Goal: Share content: Share content

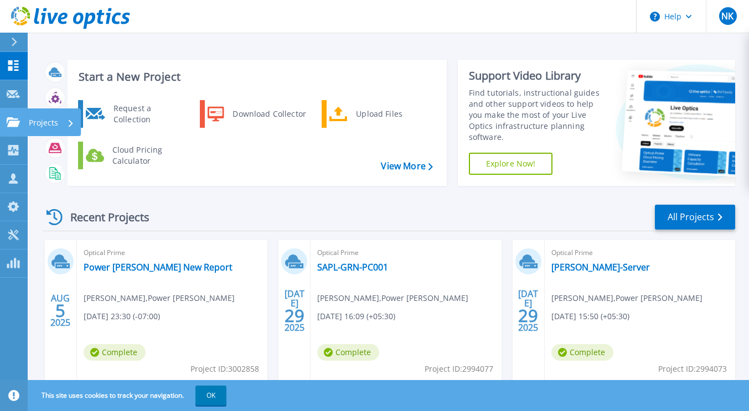
click at [11, 127] on icon at bounding box center [13, 121] width 13 height 9
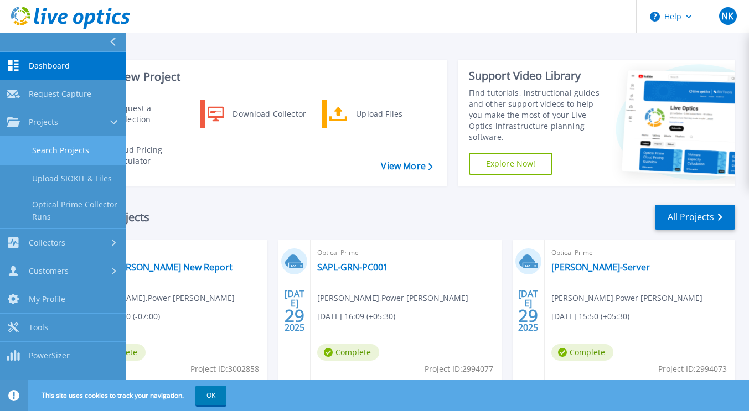
click at [47, 149] on link "Search Projects" at bounding box center [63, 151] width 126 height 28
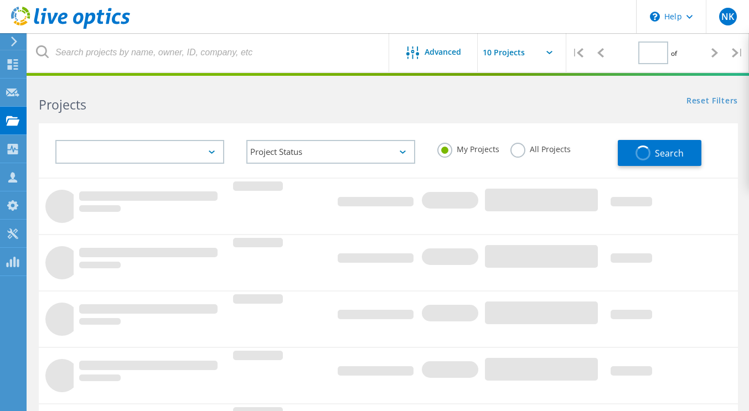
type input "1"
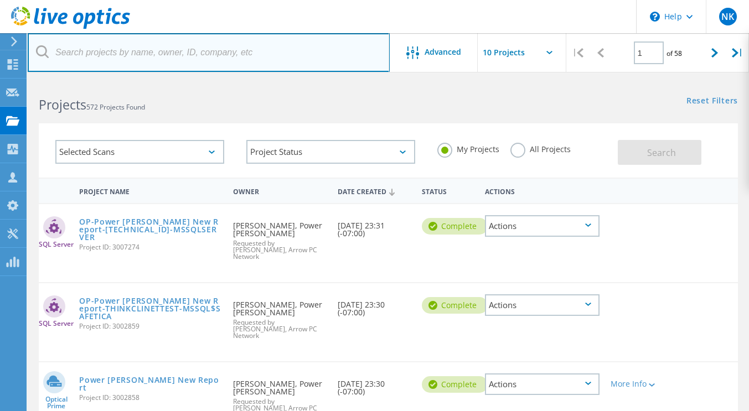
click at [94, 54] on input "text" at bounding box center [209, 52] width 362 height 39
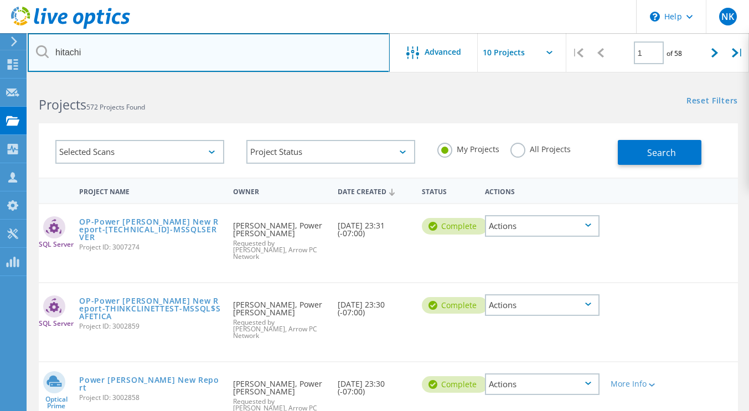
type input "hitachi"
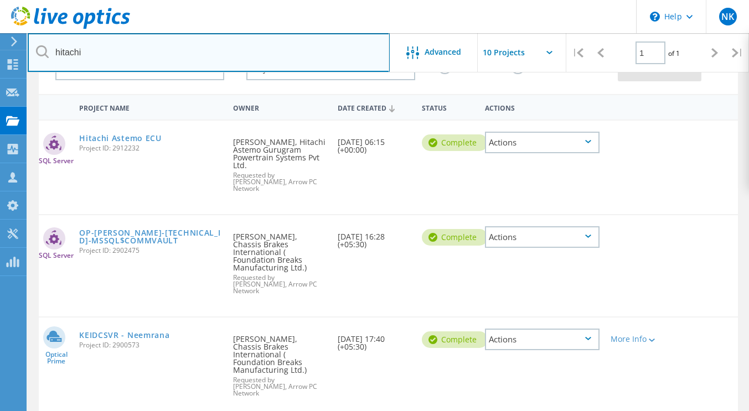
scroll to position [84, 0]
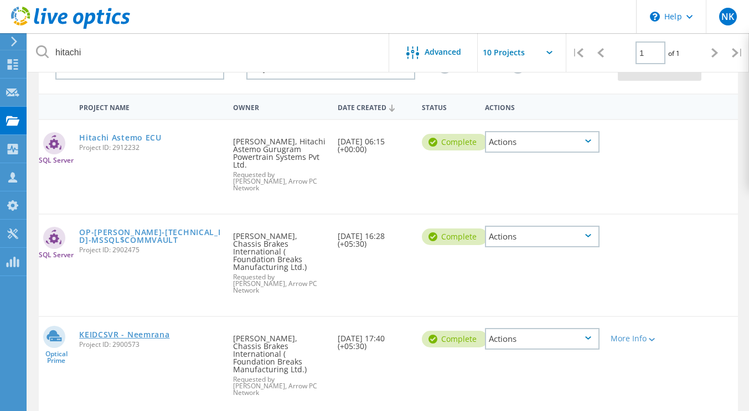
click at [151, 331] on link "KEIDCSVR - Neemrana" at bounding box center [124, 335] width 90 height 8
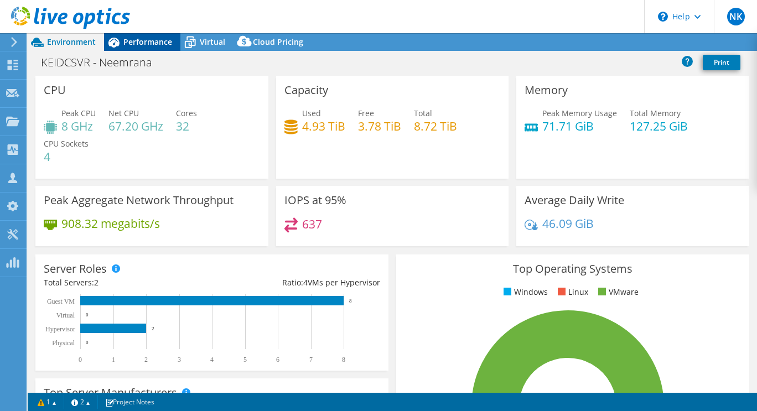
click at [144, 43] on span "Performance" at bounding box center [147, 42] width 49 height 11
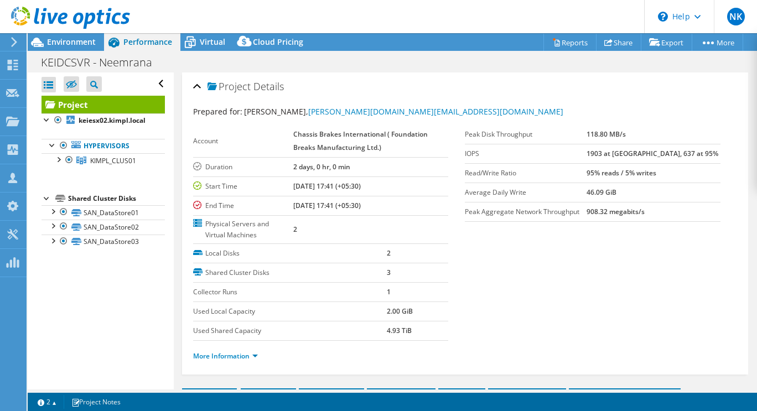
select select "USD"
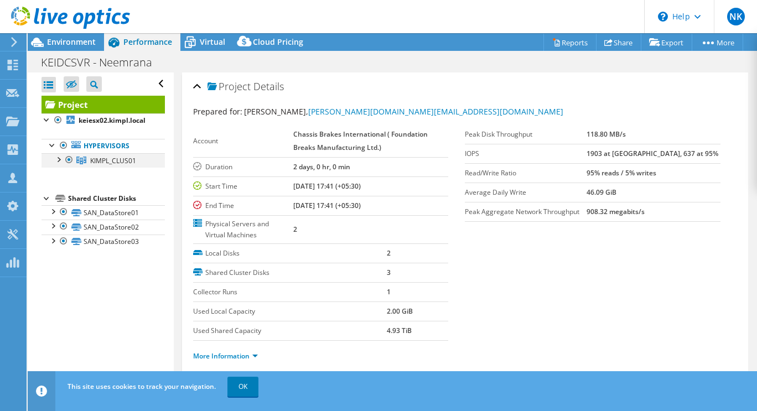
click at [61, 159] on div at bounding box center [58, 158] width 11 height 11
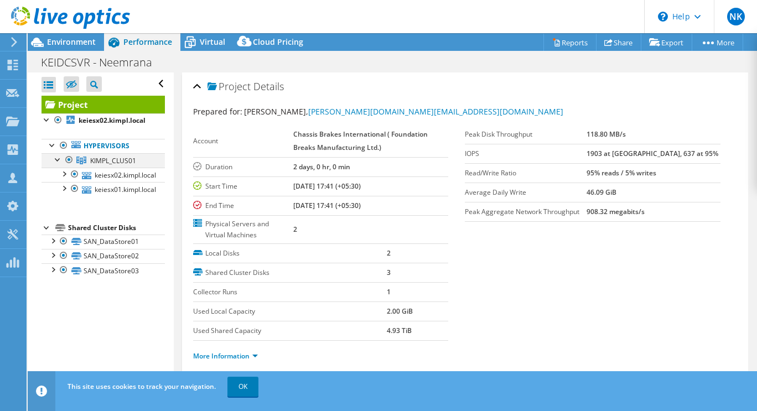
click at [61, 159] on div at bounding box center [58, 158] width 11 height 11
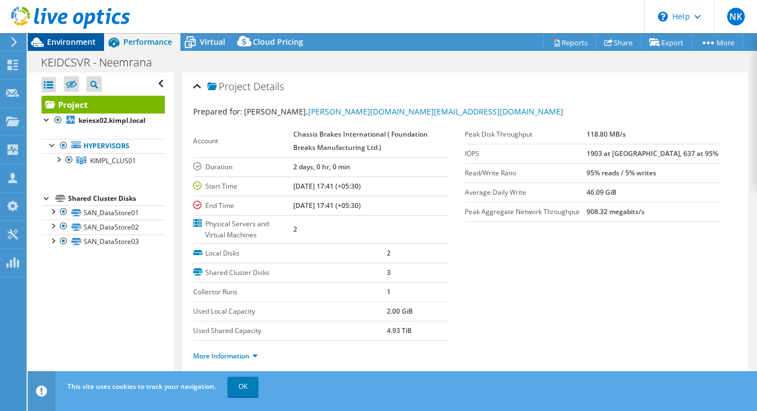
click at [73, 41] on span "Environment" at bounding box center [71, 42] width 49 height 11
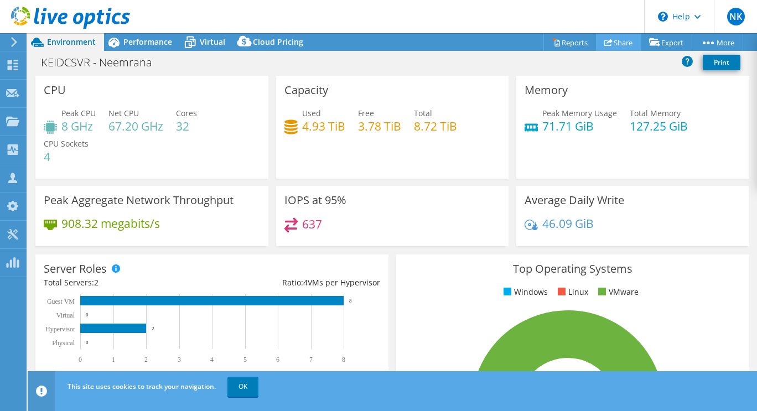
click at [614, 44] on link "Share" at bounding box center [618, 42] width 45 height 17
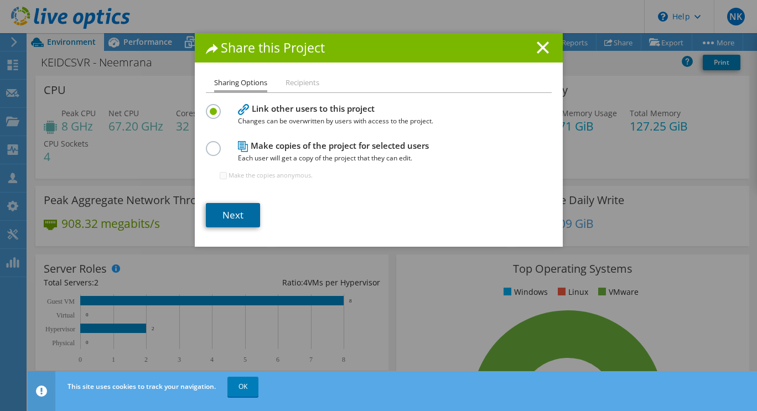
click at [239, 210] on link "Next" at bounding box center [233, 215] width 54 height 24
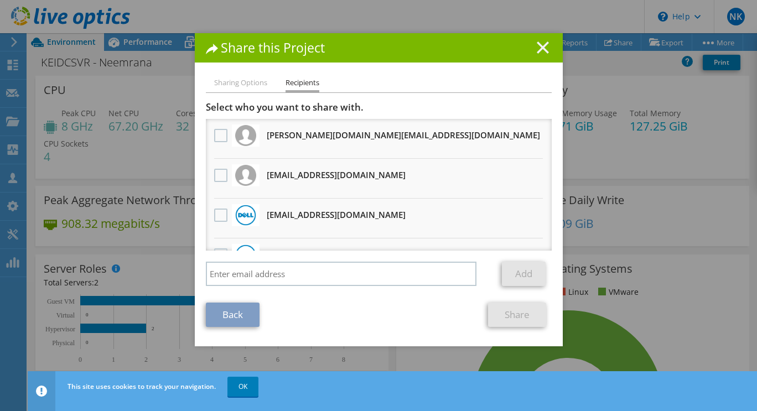
click at [543, 49] on icon at bounding box center [543, 48] width 12 height 12
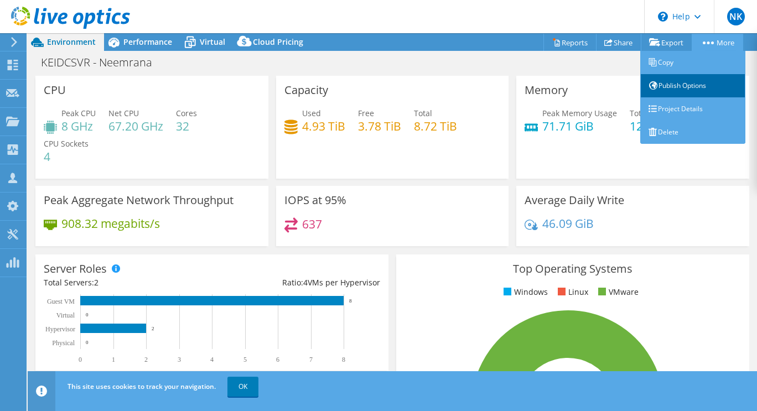
click at [671, 84] on link "Publish Options" at bounding box center [693, 85] width 105 height 23
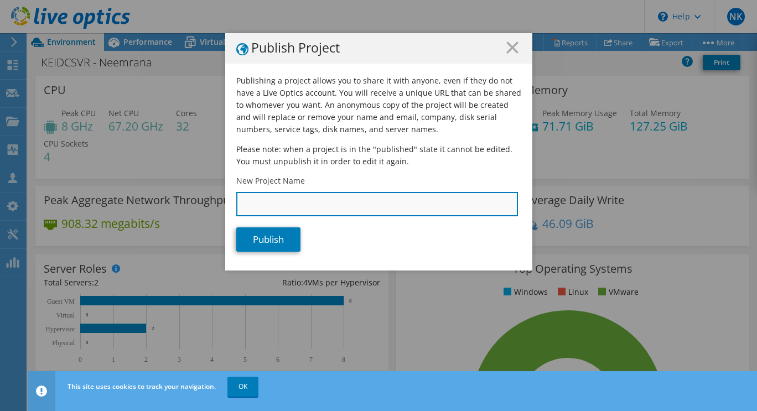
click at [303, 205] on input "New Project Name" at bounding box center [377, 204] width 282 height 24
type input "HITACHI ASTEMO NEEMRANA"
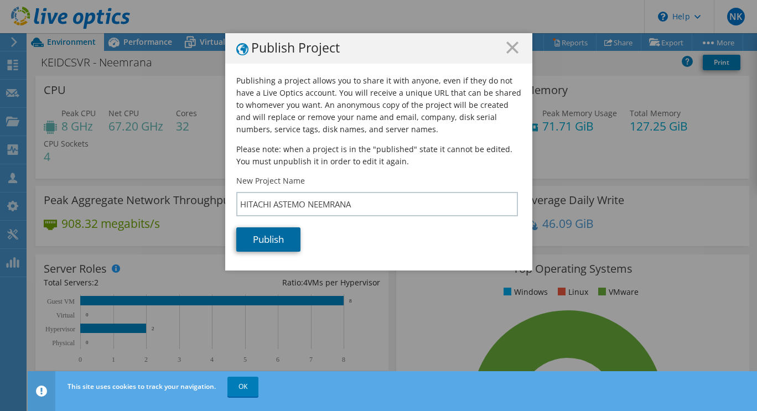
click at [275, 241] on link "Publish" at bounding box center [268, 240] width 64 height 24
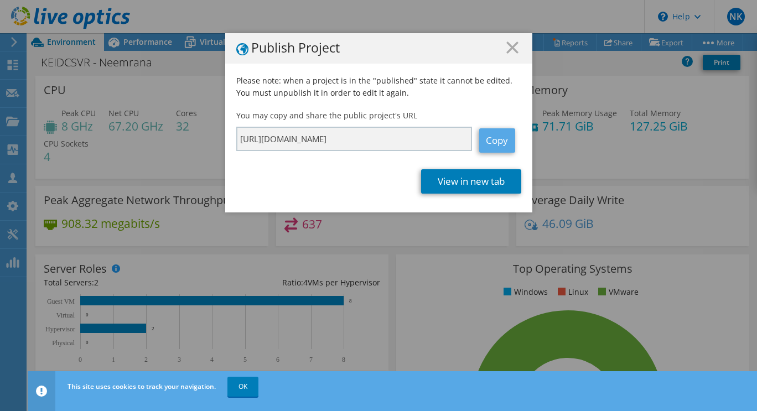
click at [493, 142] on link "Copy" at bounding box center [498, 140] width 36 height 24
click at [507, 49] on icon at bounding box center [513, 48] width 12 height 12
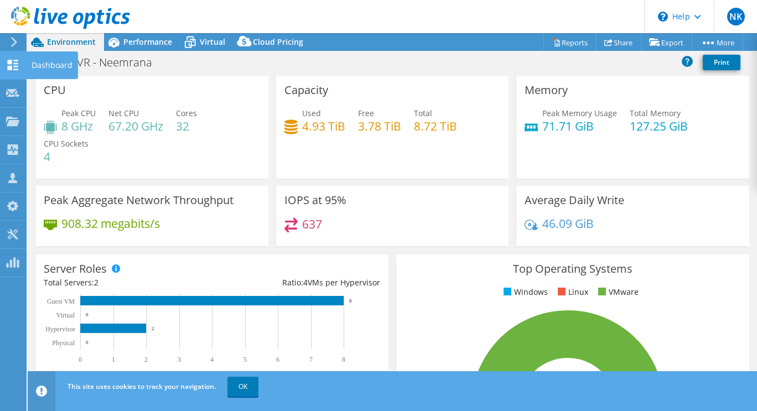
click at [9, 67] on use at bounding box center [13, 65] width 11 height 11
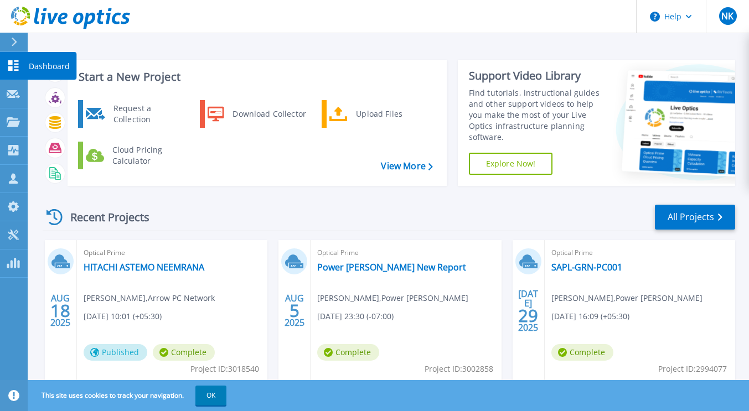
click at [14, 69] on icon at bounding box center [13, 65] width 13 height 11
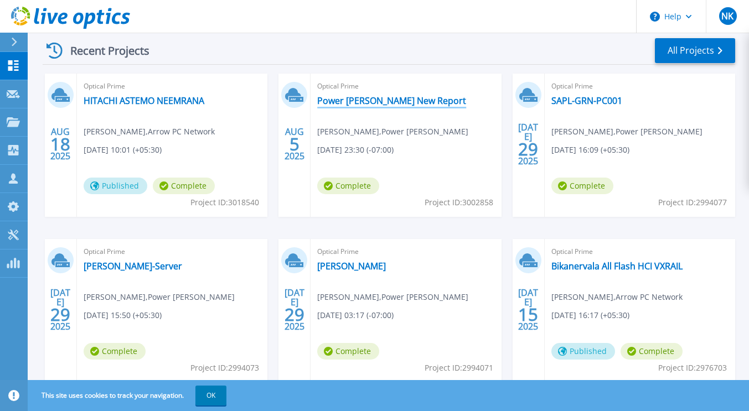
scroll to position [166, 0]
click at [359, 99] on link "Power [PERSON_NAME] New Report" at bounding box center [391, 101] width 149 height 11
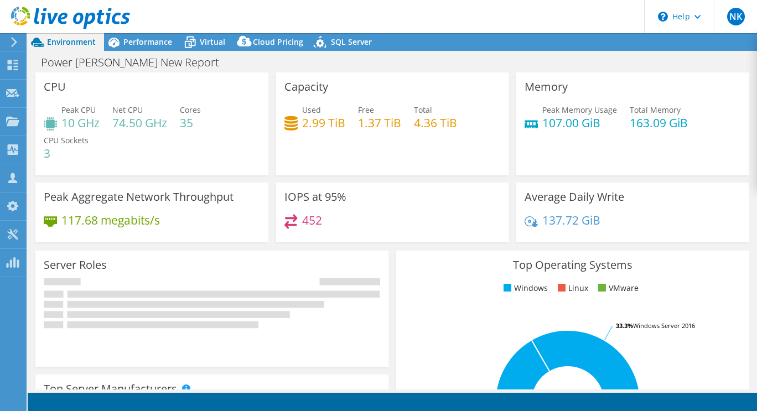
select select "USD"
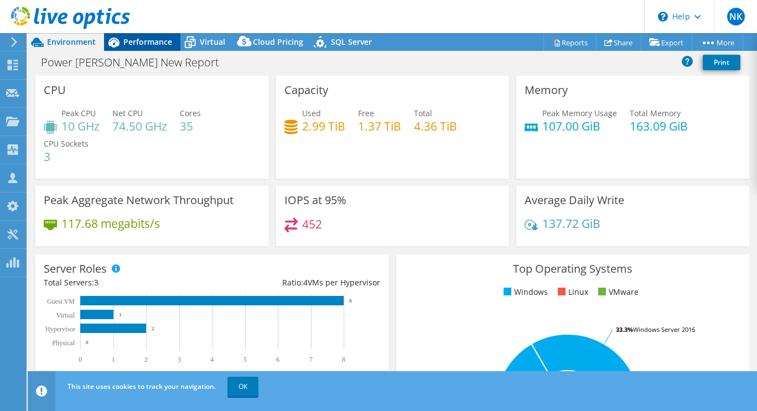
click at [142, 46] on span "Performance" at bounding box center [147, 42] width 49 height 11
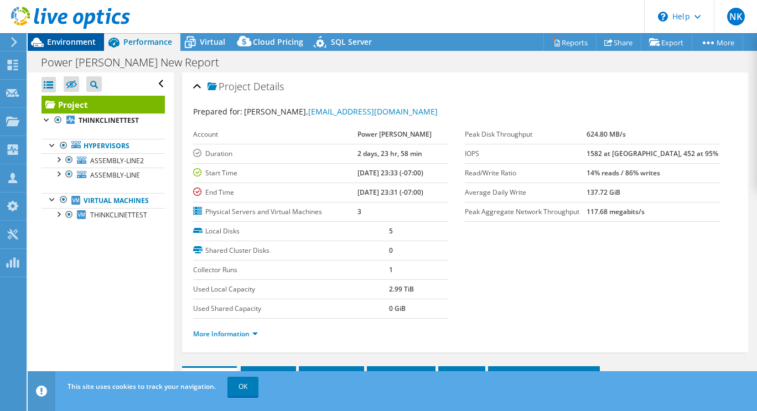
click at [56, 49] on div "Environment" at bounding box center [66, 42] width 76 height 18
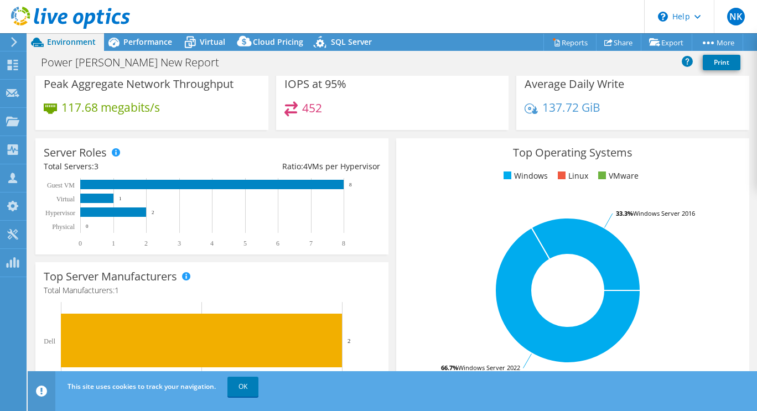
scroll to position [115, 0]
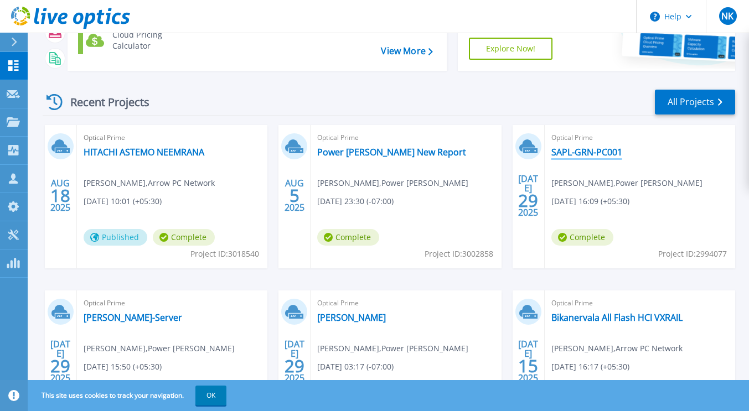
scroll to position [116, 0]
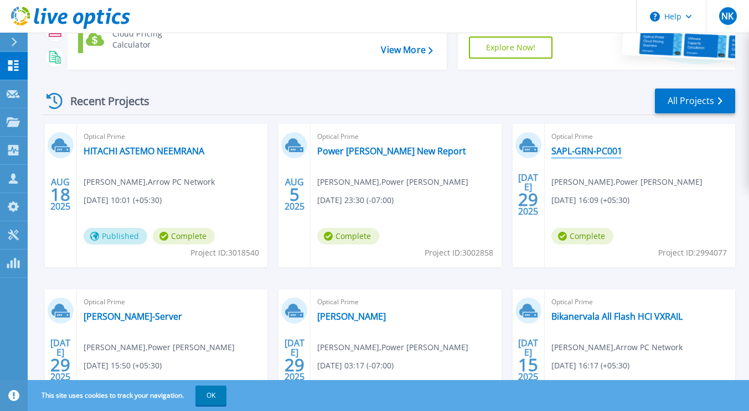
click at [591, 154] on link "SAPL-GRN-PC001" at bounding box center [586, 151] width 71 height 11
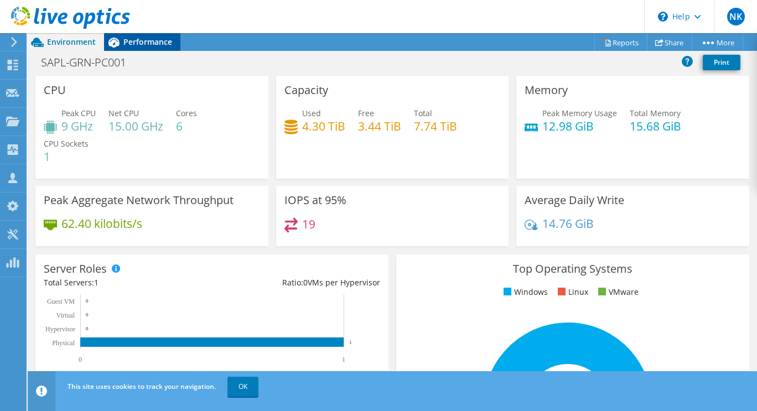
click at [140, 48] on div "Performance" at bounding box center [142, 42] width 76 height 18
